Goal: Find specific page/section: Find specific page/section

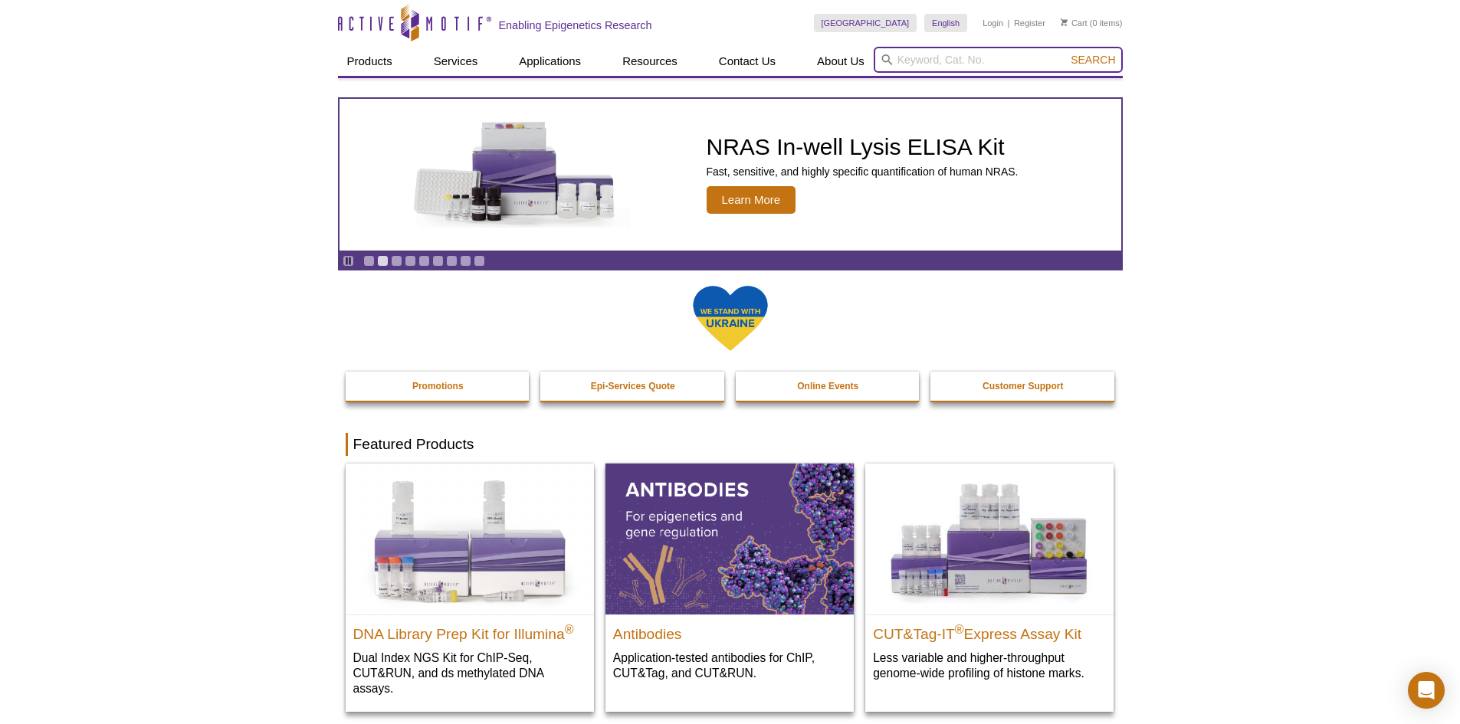
click at [946, 59] on input "search" at bounding box center [998, 60] width 249 height 26
paste input "54001"
type input "54001"
click at [1066, 53] on button "Search" at bounding box center [1093, 60] width 54 height 14
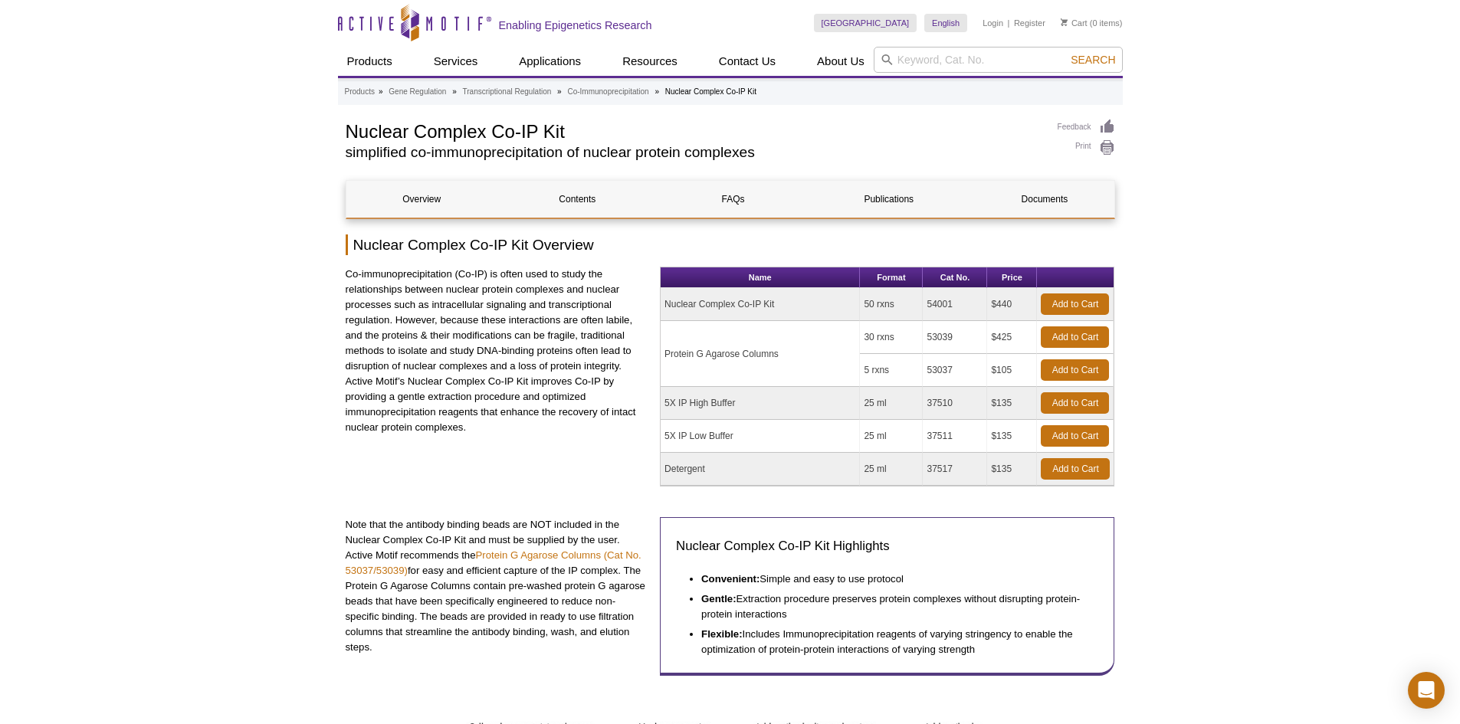
drag, startPoint x: 956, startPoint y: 384, endPoint x: 1206, endPoint y: 575, distance: 314.9
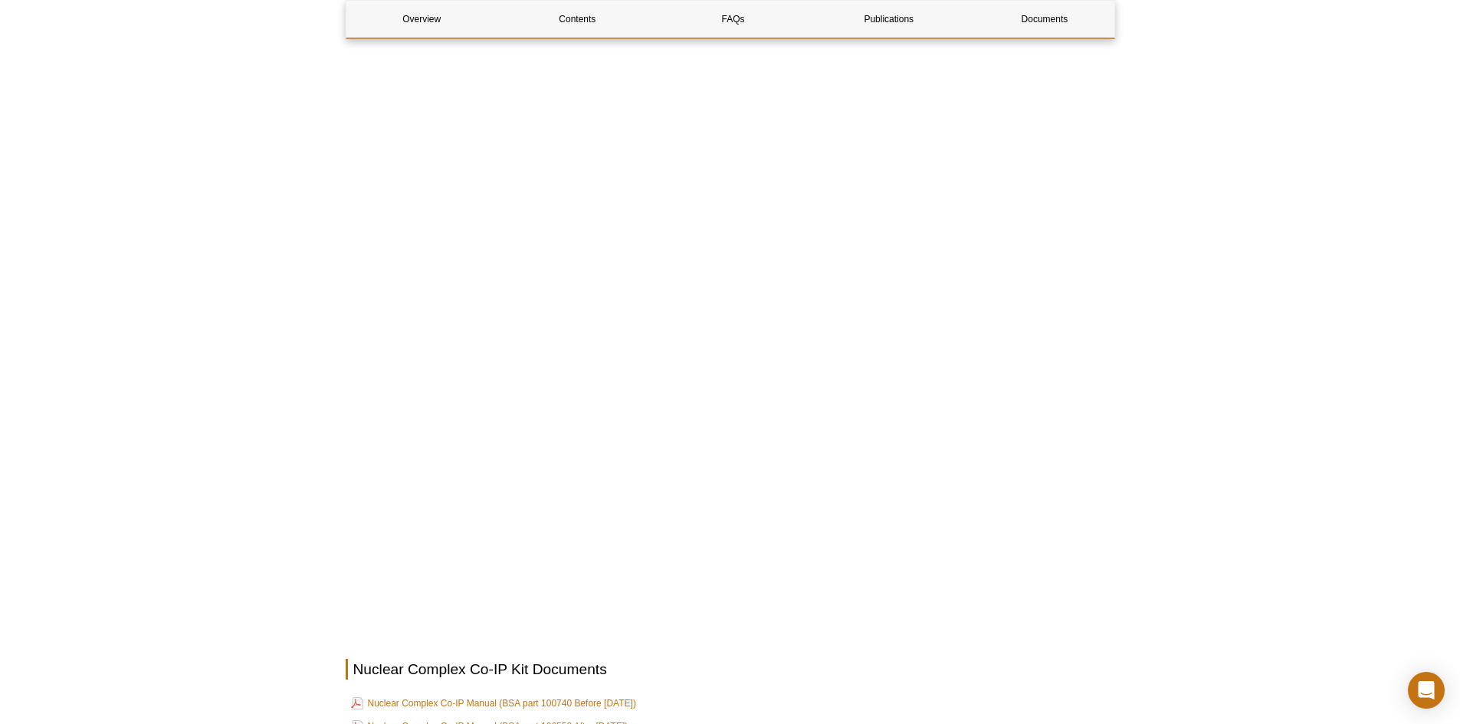
scroll to position [1854, 0]
